Goal: Find specific page/section: Find specific page/section

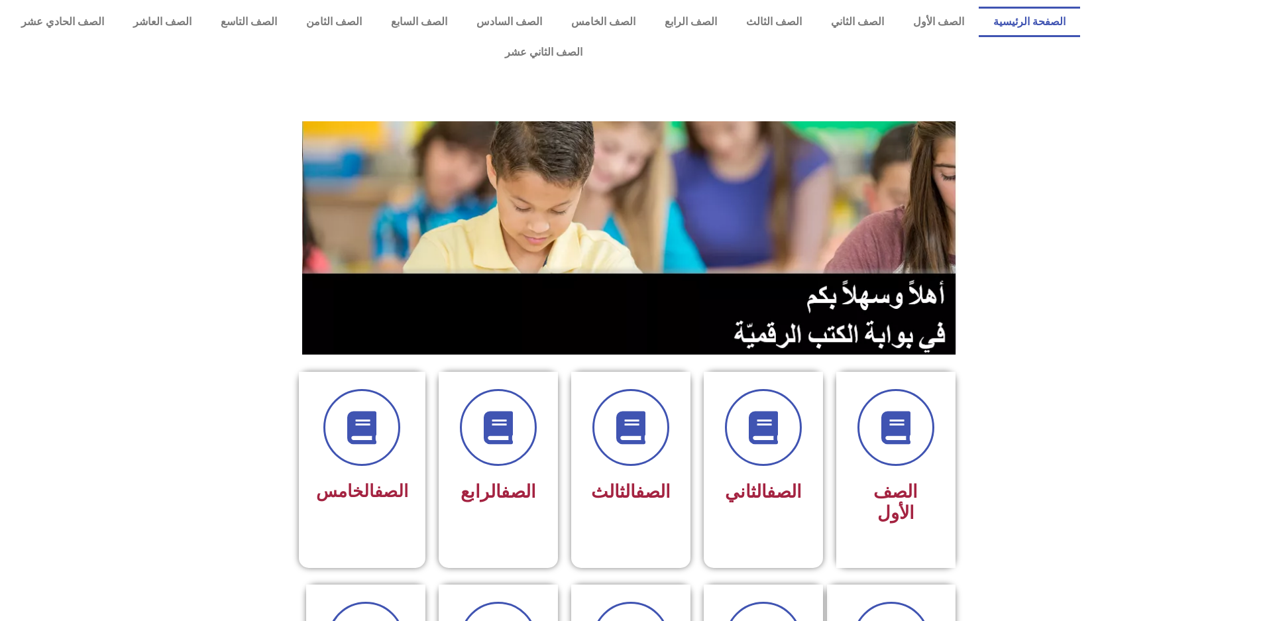
drag, startPoint x: 470, startPoint y: 76, endPoint x: 433, endPoint y: 135, distance: 70.2
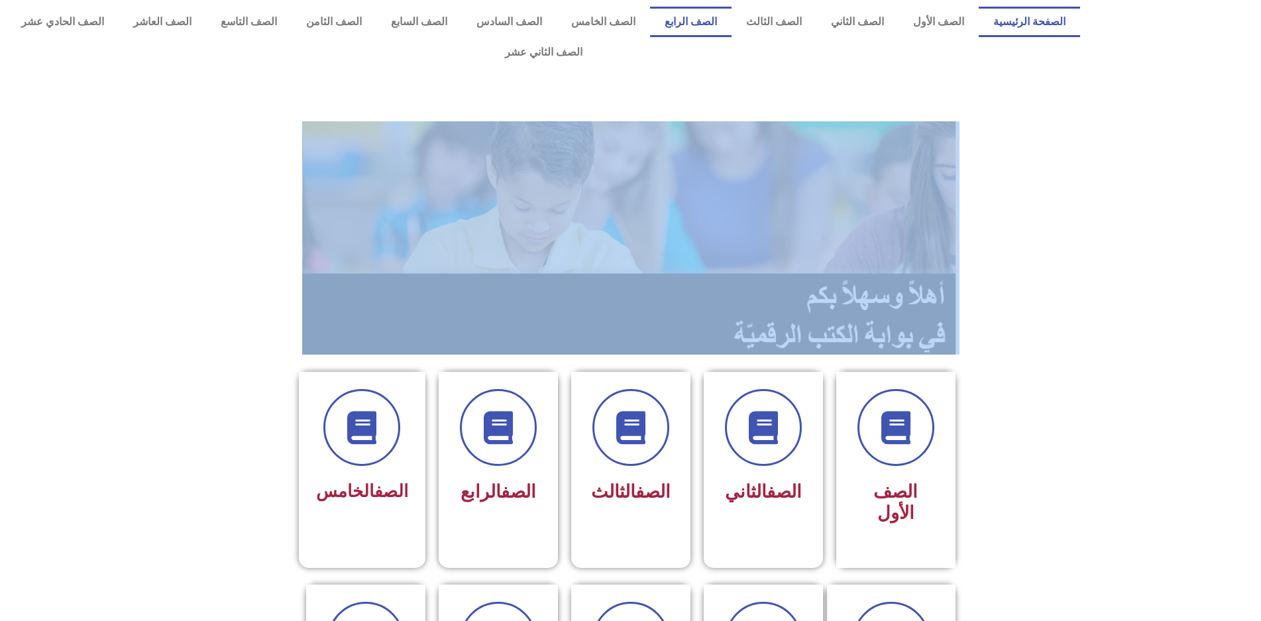
click at [719, 20] on link "الصف الرابع" at bounding box center [690, 22] width 81 height 30
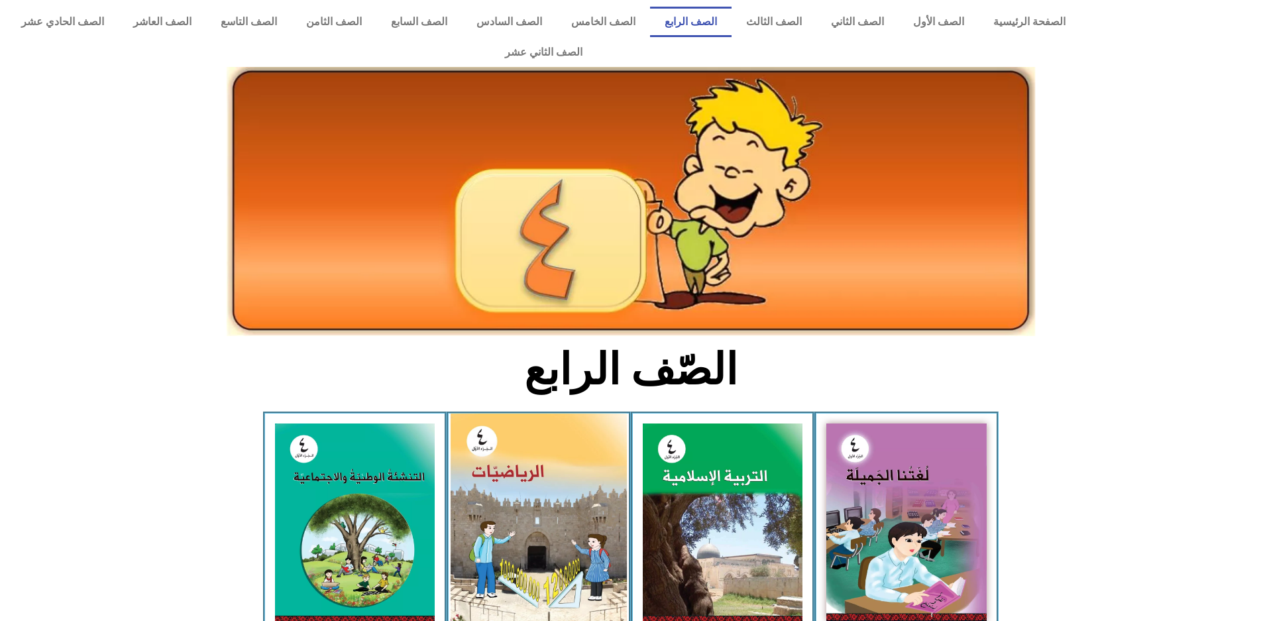
click at [510, 480] on img at bounding box center [538, 523] width 176 height 221
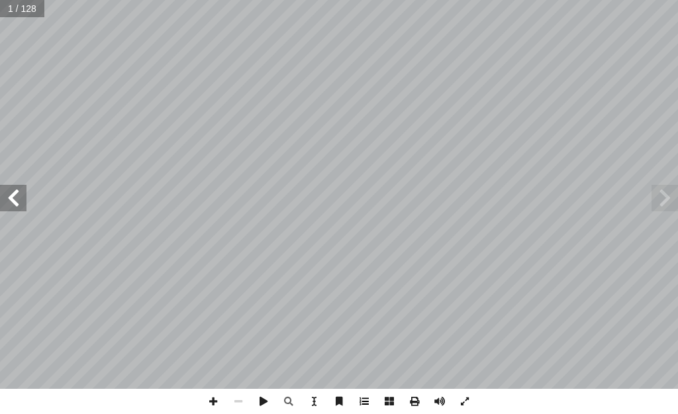
click at [369, 406] on span at bounding box center [364, 401] width 25 height 25
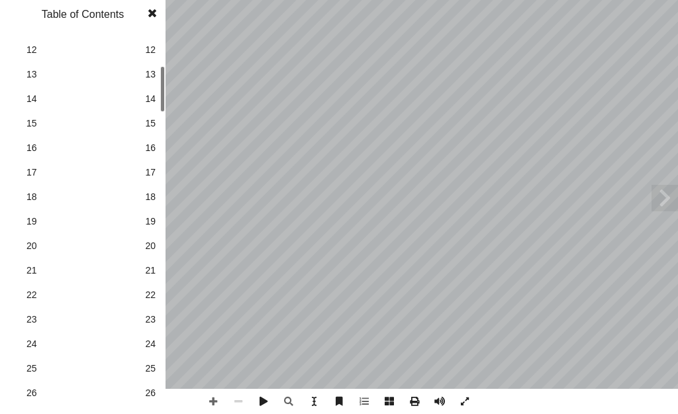
click at [155, 346] on span "24" at bounding box center [150, 344] width 11 height 14
click at [154, 13] on span at bounding box center [152, 13] width 24 height 26
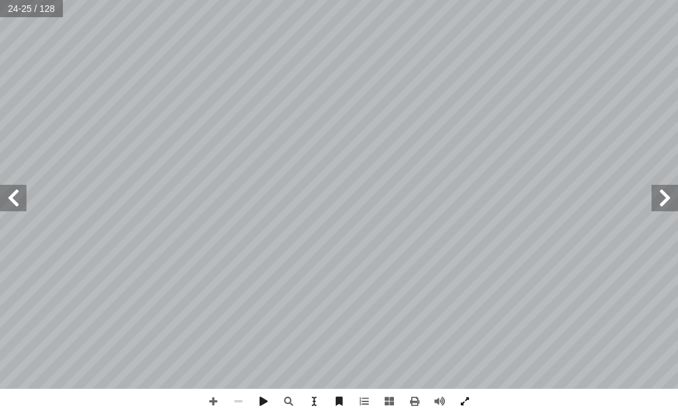
click at [472, 400] on span at bounding box center [464, 401] width 25 height 25
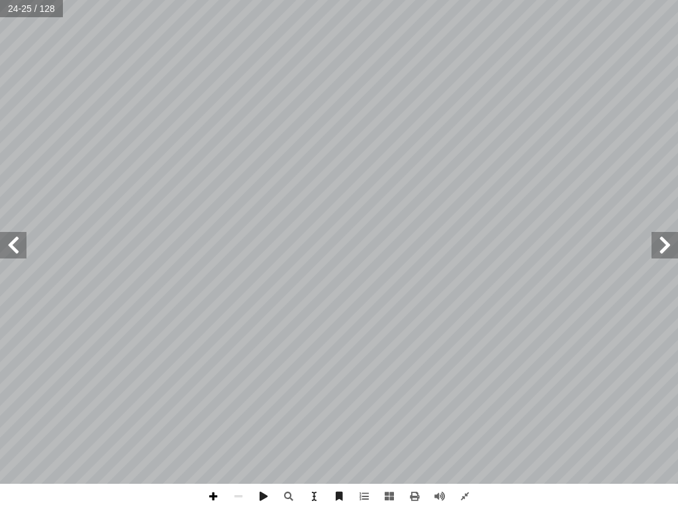
click at [219, 494] on span at bounding box center [213, 496] width 25 height 25
click at [7, 246] on span at bounding box center [13, 245] width 26 height 26
